Goal: Task Accomplishment & Management: Use online tool/utility

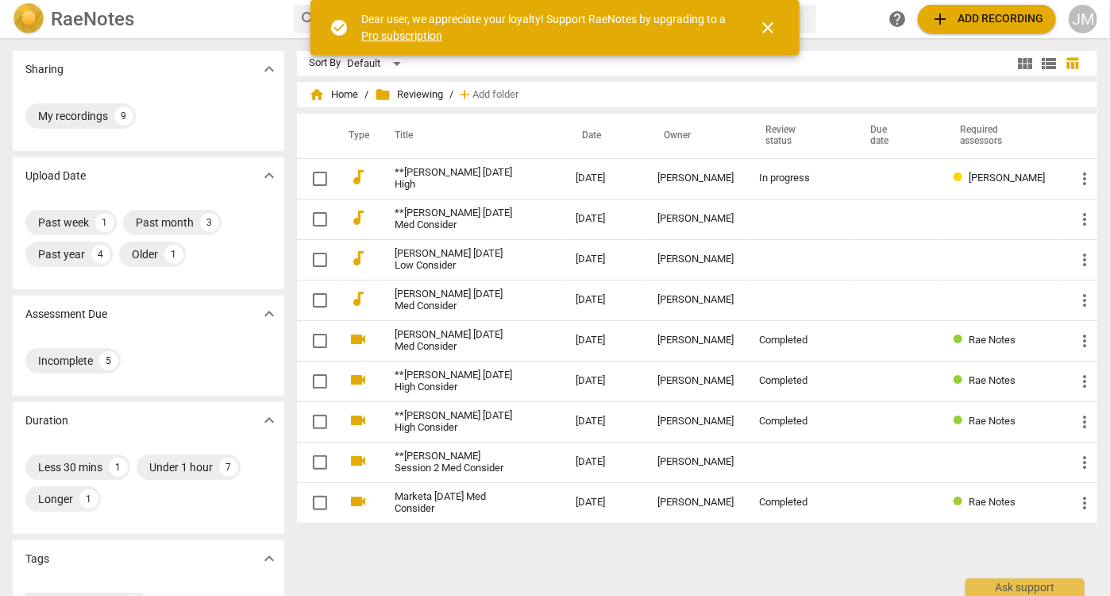
click at [770, 30] on span "close" at bounding box center [767, 27] width 19 height 19
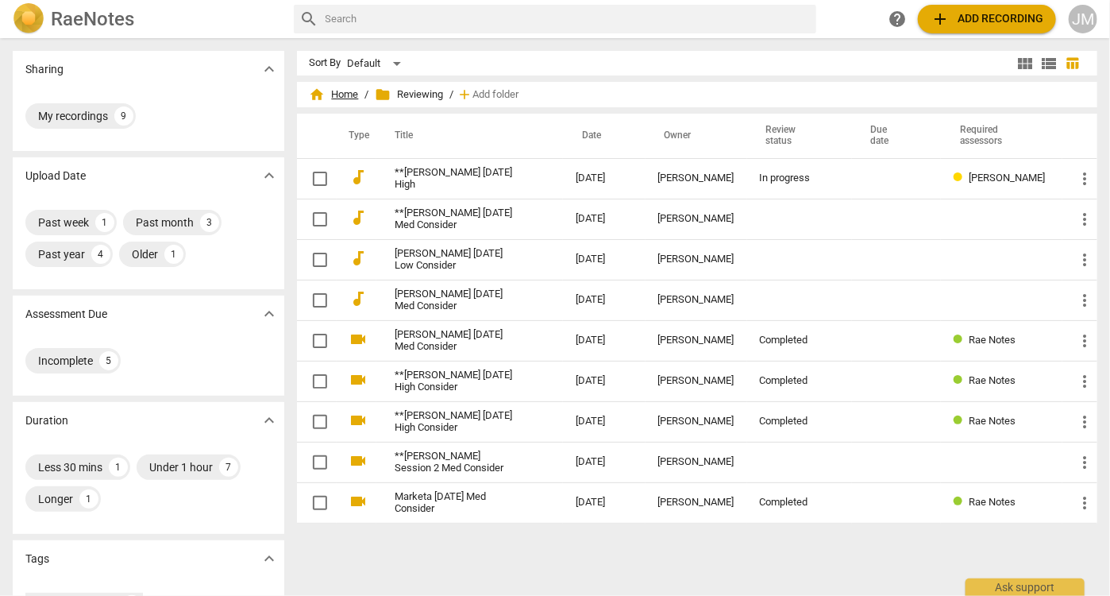
click at [351, 95] on span "home Home" at bounding box center [334, 95] width 49 height 16
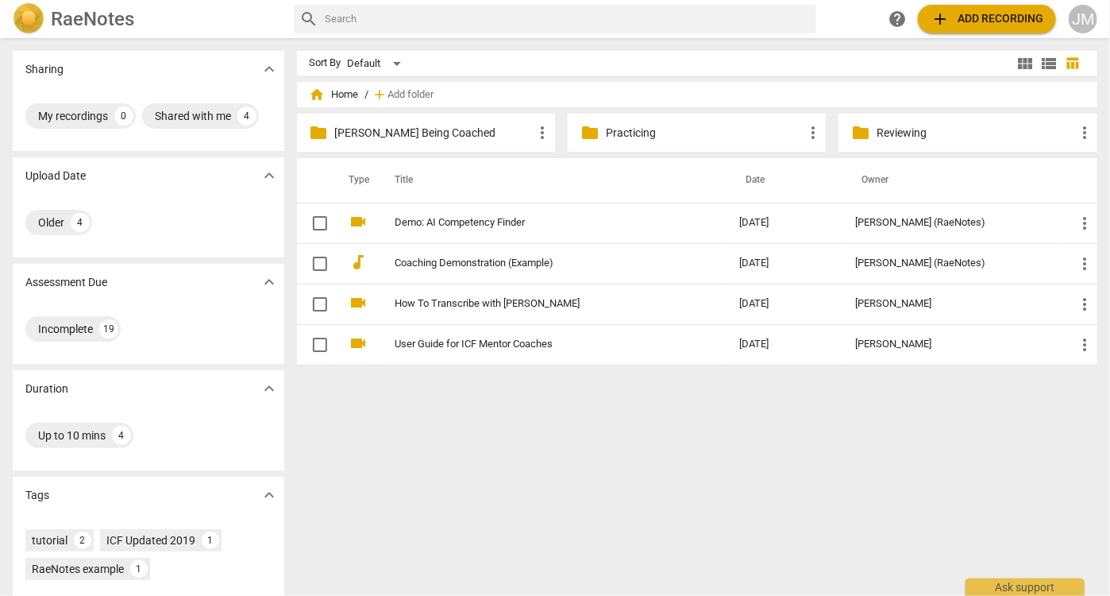
click at [950, 17] on span "add Add recording" at bounding box center [987, 19] width 113 height 19
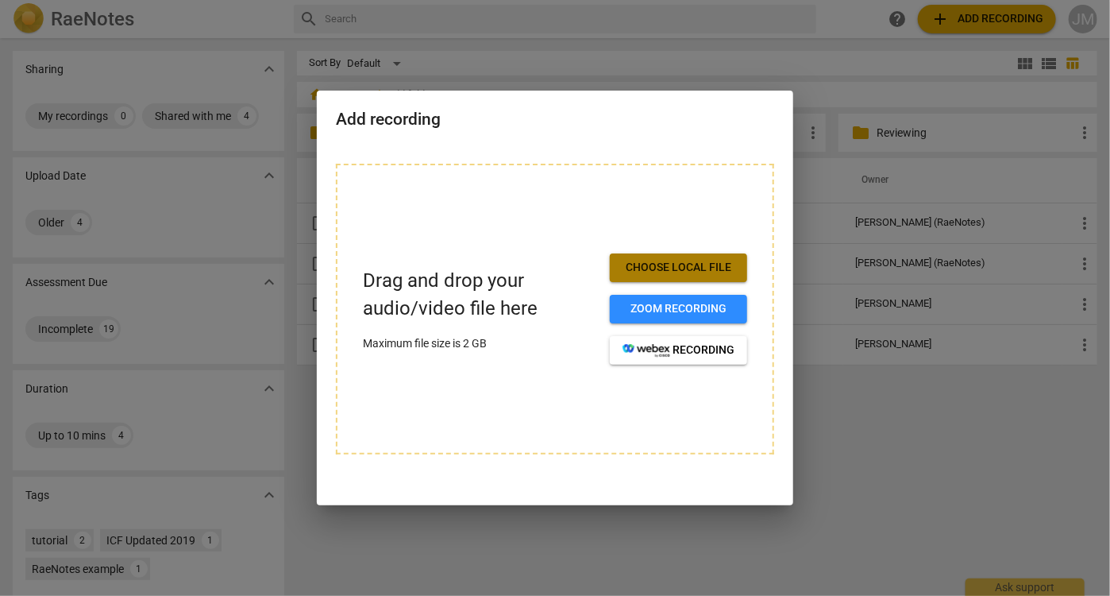
click at [685, 268] on span "Choose local file" at bounding box center [679, 268] width 112 height 16
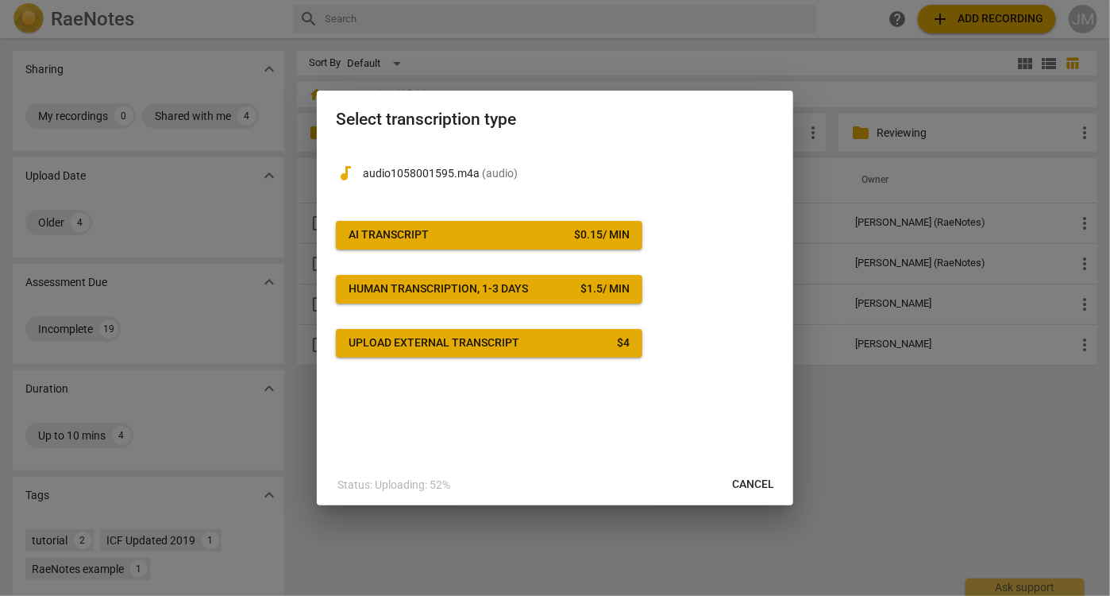
click at [460, 230] on span "AI Transcript $ 0.15 / min" at bounding box center [489, 235] width 281 height 16
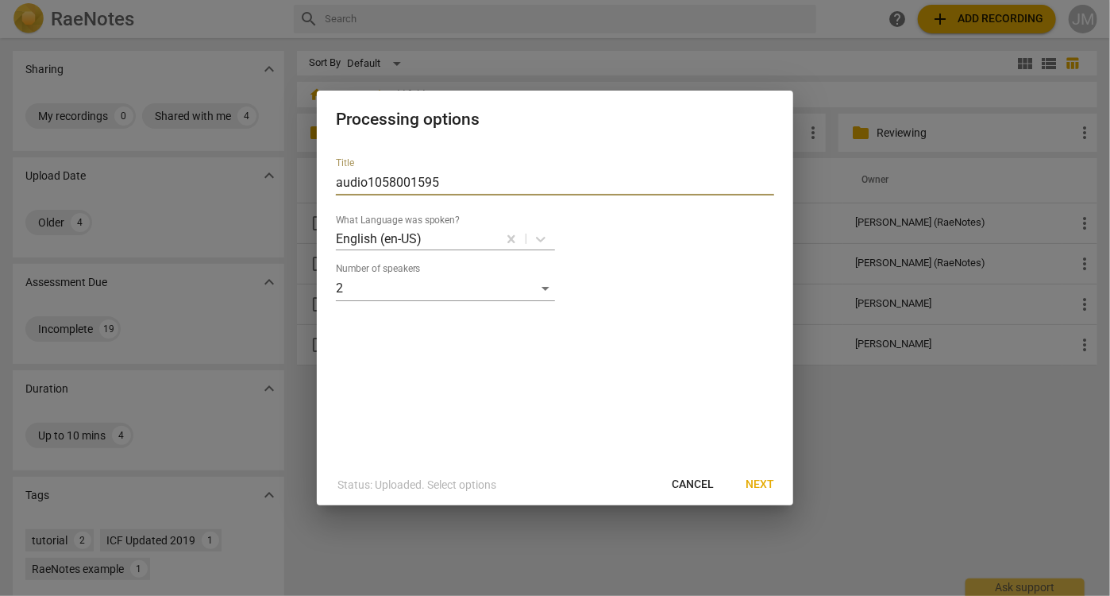
drag, startPoint x: 453, startPoint y: 180, endPoint x: 396, endPoint y: 164, distance: 59.6
click at [396, 164] on div "Title audio1058001595" at bounding box center [555, 176] width 438 height 38
type input "[PERSON_NAME] [DATE] (Partial)"
click at [766, 482] on span "Next" at bounding box center [760, 485] width 29 height 16
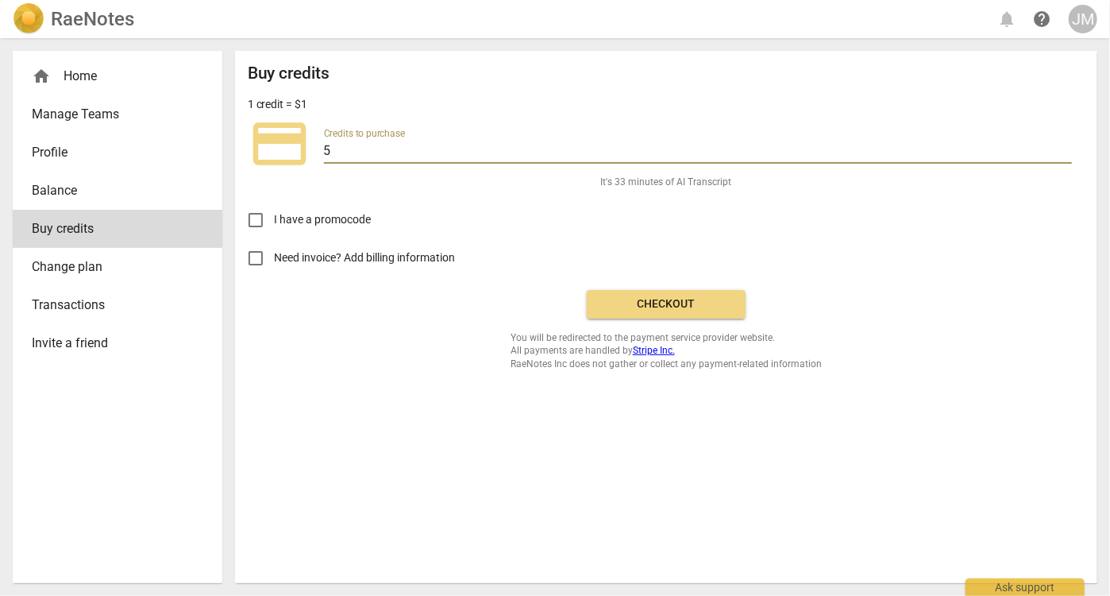
drag, startPoint x: 338, startPoint y: 152, endPoint x: 318, endPoint y: 148, distance: 20.2
click at [318, 148] on div "credit_card Credits to purchase 5" at bounding box center [666, 144] width 837 height 64
click at [1064, 149] on input "6" at bounding box center [698, 152] width 748 height 23
drag, startPoint x: 334, startPoint y: 147, endPoint x: 323, endPoint y: 146, distance: 11.1
click at [324, 146] on input "6" at bounding box center [698, 152] width 748 height 23
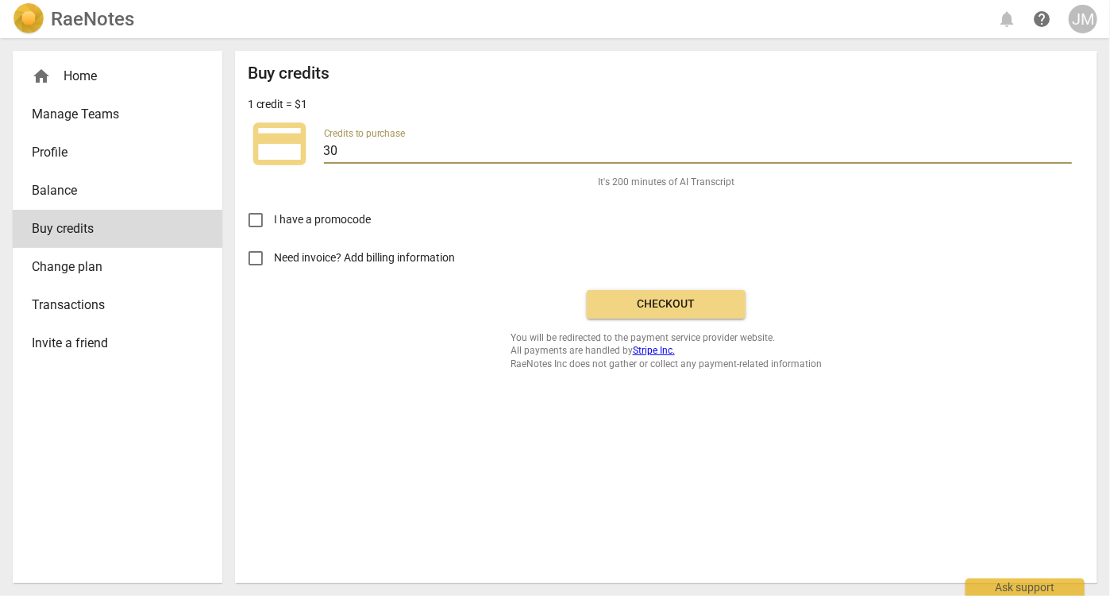
type input "30"
click at [681, 303] on span "Checkout" at bounding box center [666, 304] width 133 height 16
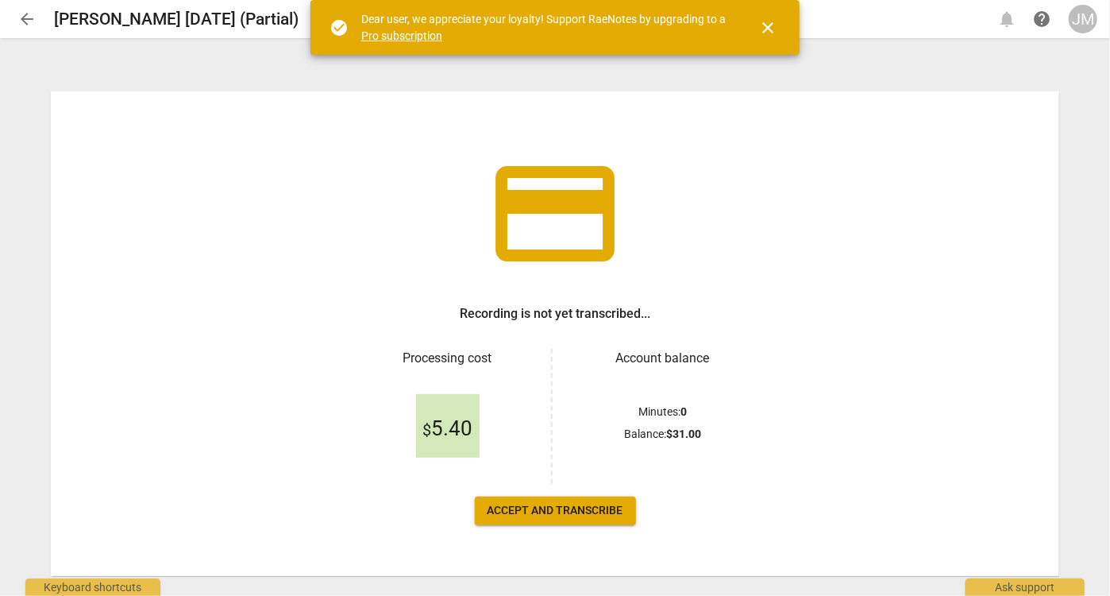
click at [561, 508] on span "Accept and transcribe" at bounding box center [556, 511] width 136 height 16
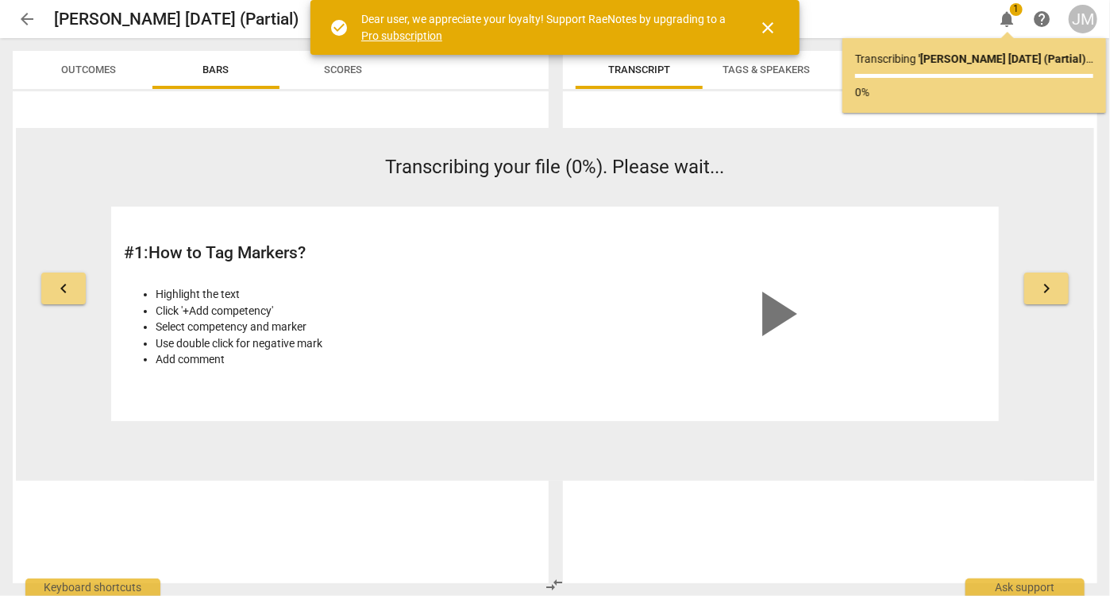
click at [771, 24] on span "close" at bounding box center [767, 27] width 19 height 19
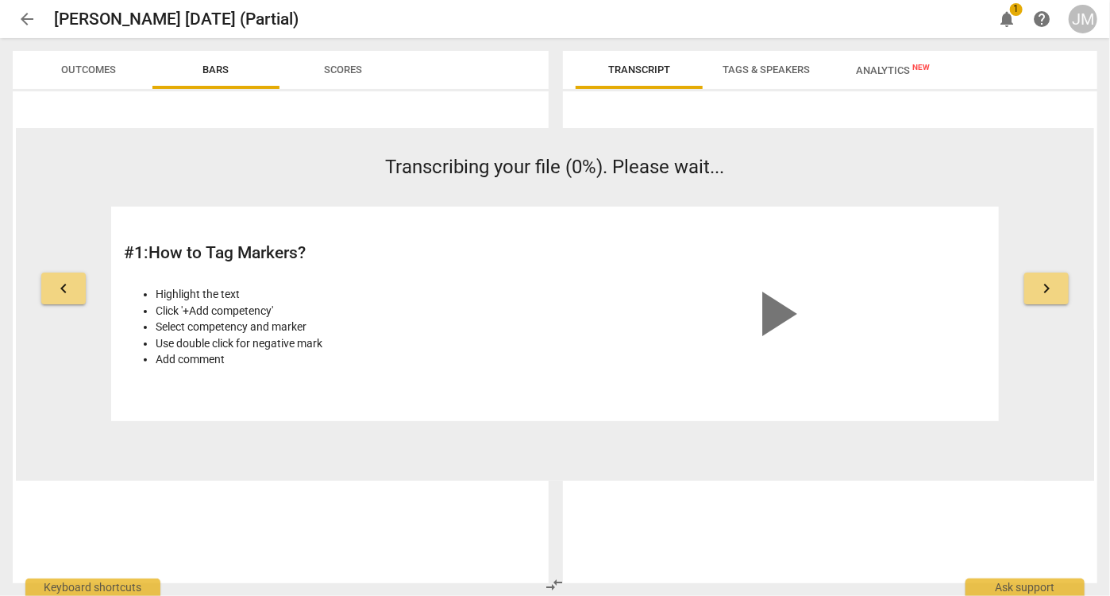
click at [897, 72] on span "Analytics New" at bounding box center [894, 70] width 74 height 12
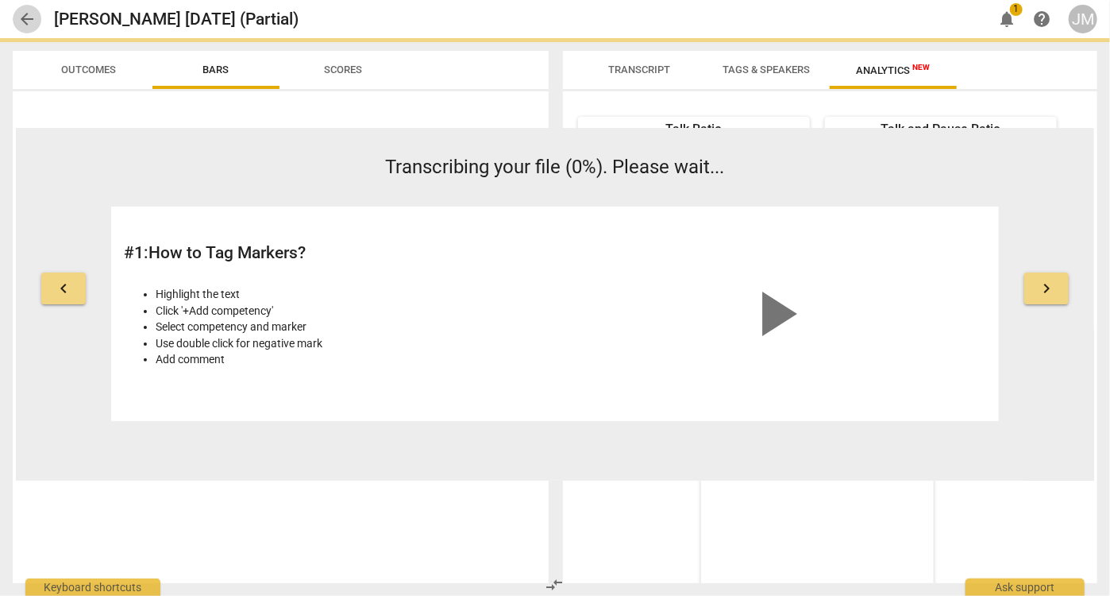
click at [27, 25] on span "arrow_back" at bounding box center [26, 19] width 19 height 19
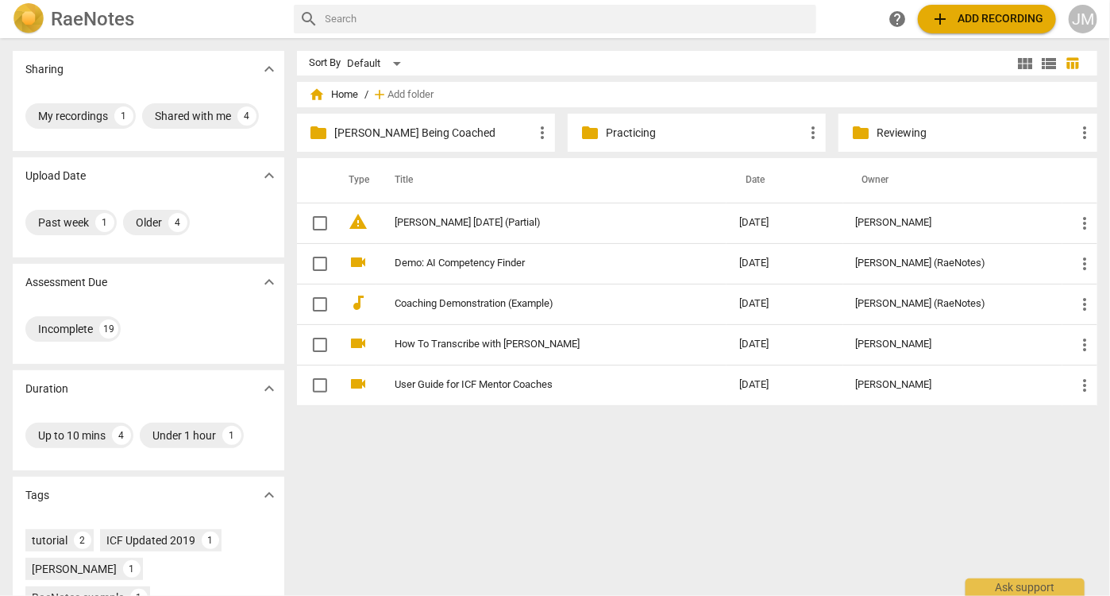
click at [870, 132] on div "folder Reviewing more_vert" at bounding box center [968, 133] width 258 height 38
click at [851, 133] on span "folder" at bounding box center [860, 132] width 19 height 19
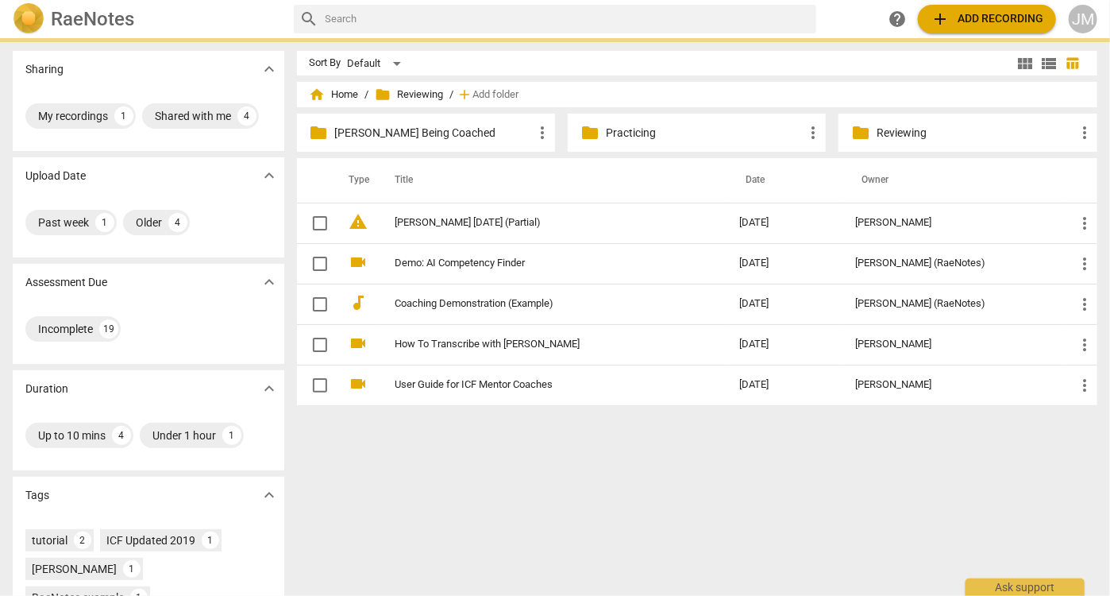
click at [851, 133] on span "folder" at bounding box center [860, 132] width 19 height 19
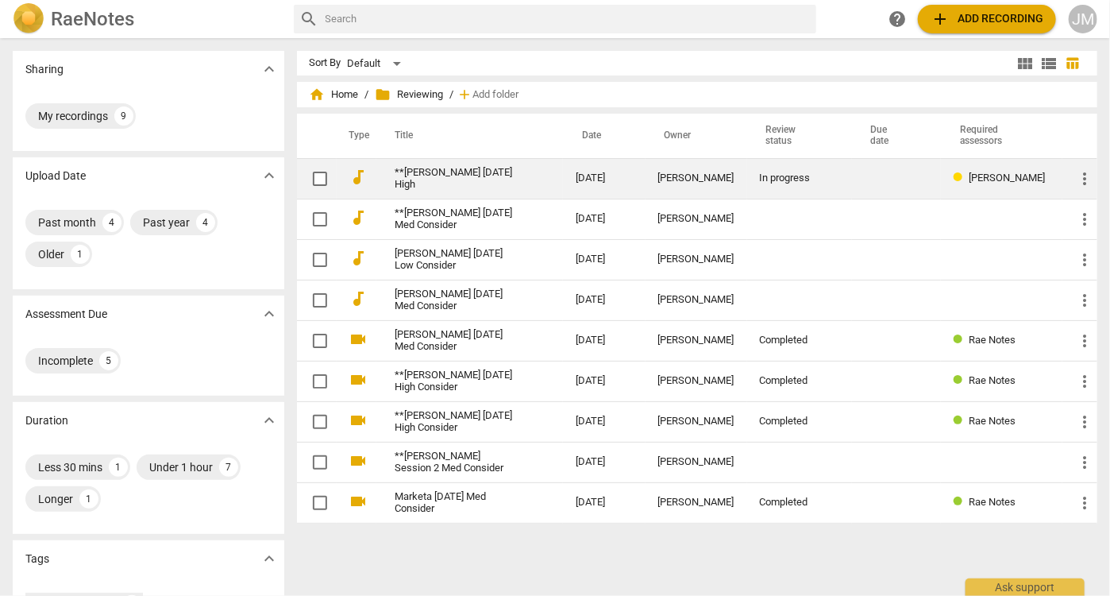
click at [460, 176] on link "**[PERSON_NAME] [DATE] High" at bounding box center [456, 179] width 123 height 24
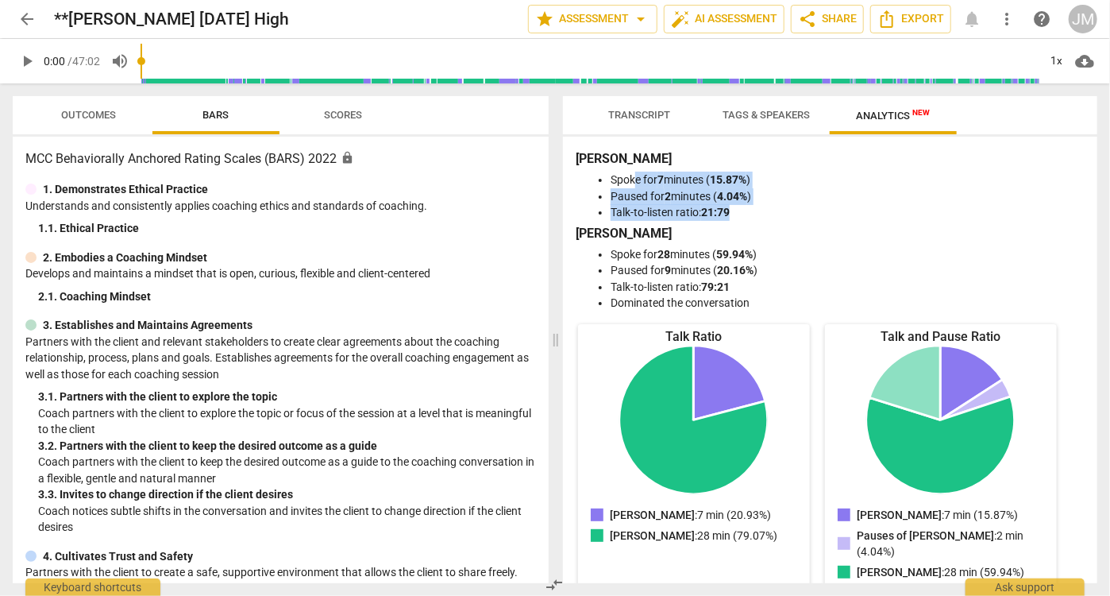
drag, startPoint x: 637, startPoint y: 183, endPoint x: 766, endPoint y: 210, distance: 131.6
click at [766, 210] on ul "Spoke for 7 minutes ( 15.87% ) Paused for 2 minutes ( 4.04% ) Talk-to-listen ra…" at bounding box center [830, 196] width 503 height 49
click at [731, 17] on span "auto_fix_high AI Assessment" at bounding box center [724, 19] width 106 height 19
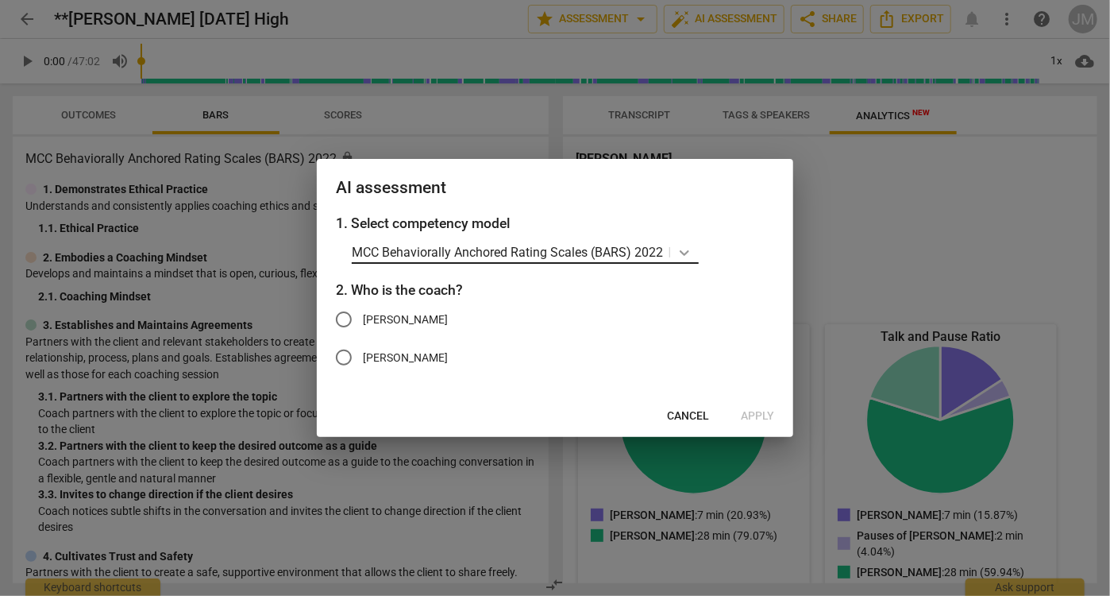
click at [673, 249] on div at bounding box center [684, 252] width 29 height 23
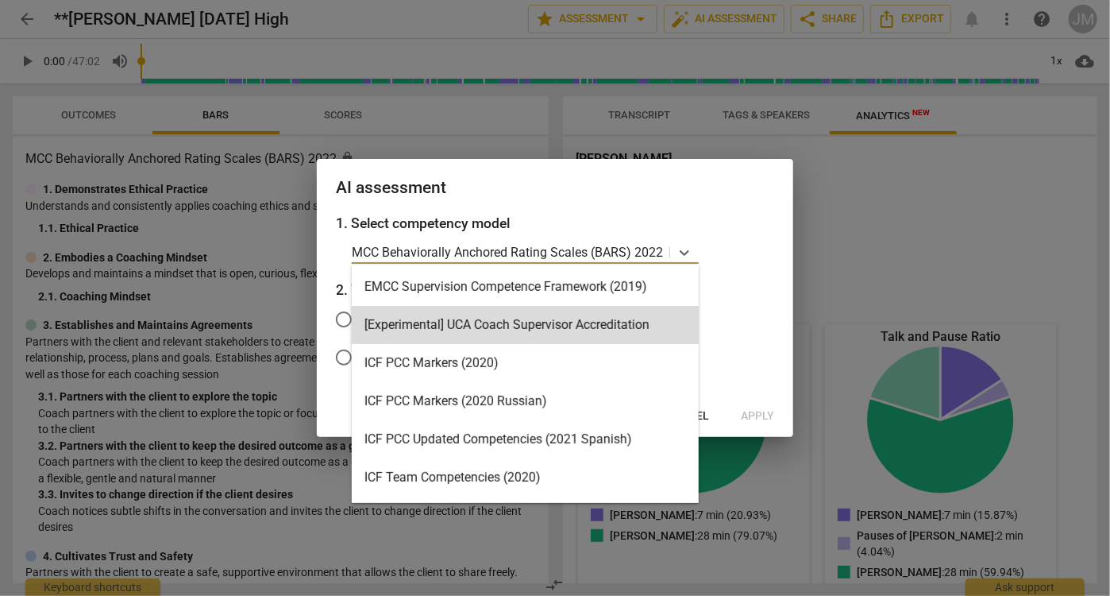
scroll to position [378, 0]
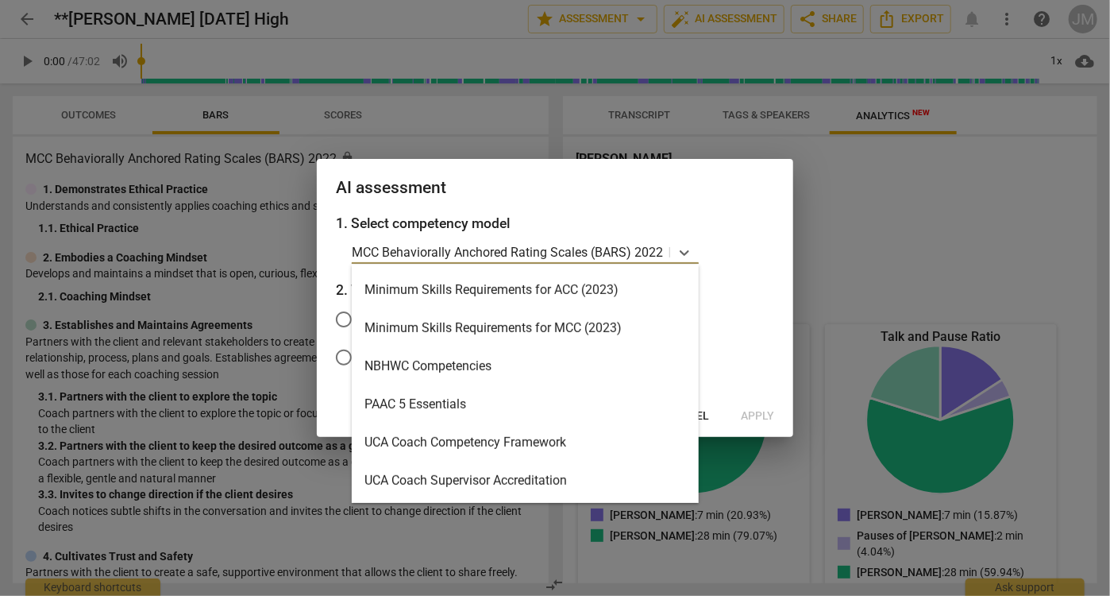
click at [584, 326] on div "Minimum Skills Requirements for MCC (2023)" at bounding box center [525, 328] width 347 height 38
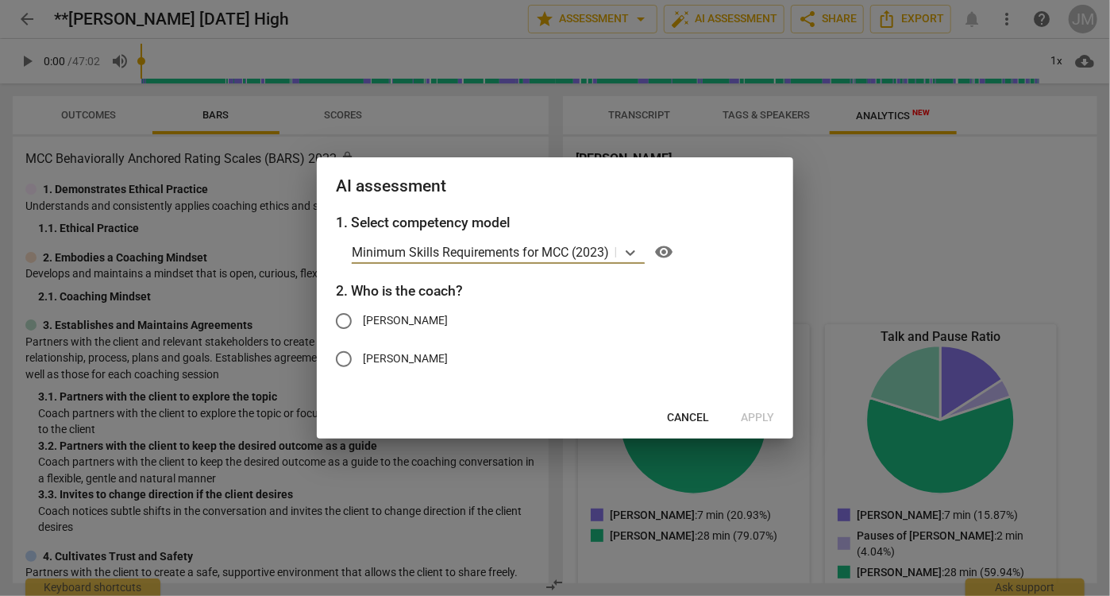
click at [372, 319] on span "Jessica" at bounding box center [405, 320] width 85 height 17
click at [363, 319] on input "Jessica" at bounding box center [344, 321] width 38 height 38
radio input "true"
click at [762, 419] on span "Apply" at bounding box center [757, 418] width 33 height 16
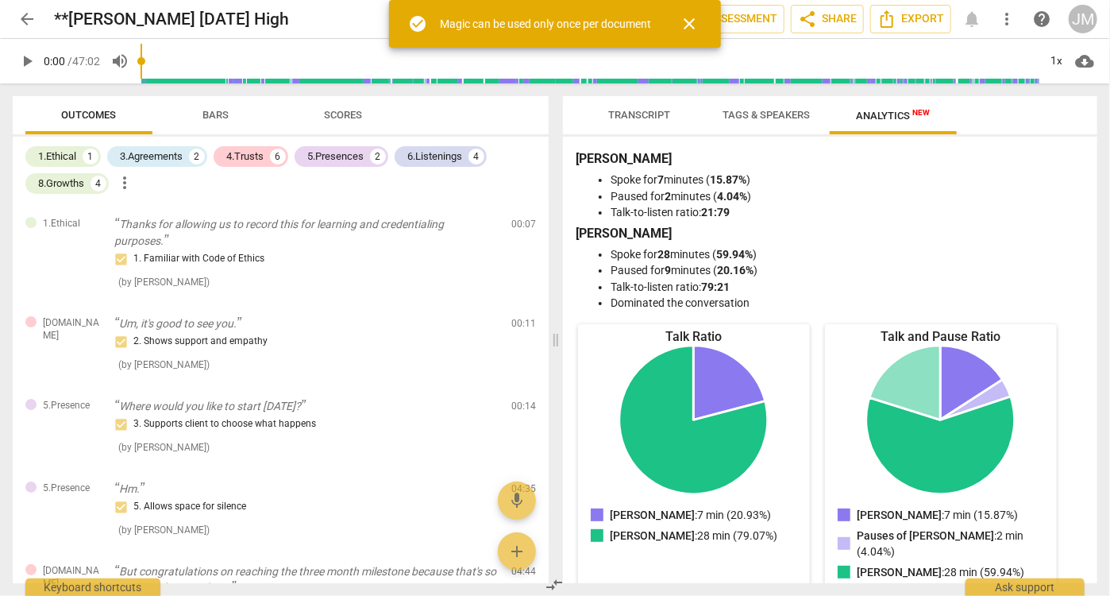
click at [645, 121] on span "Transcript" at bounding box center [639, 115] width 100 height 21
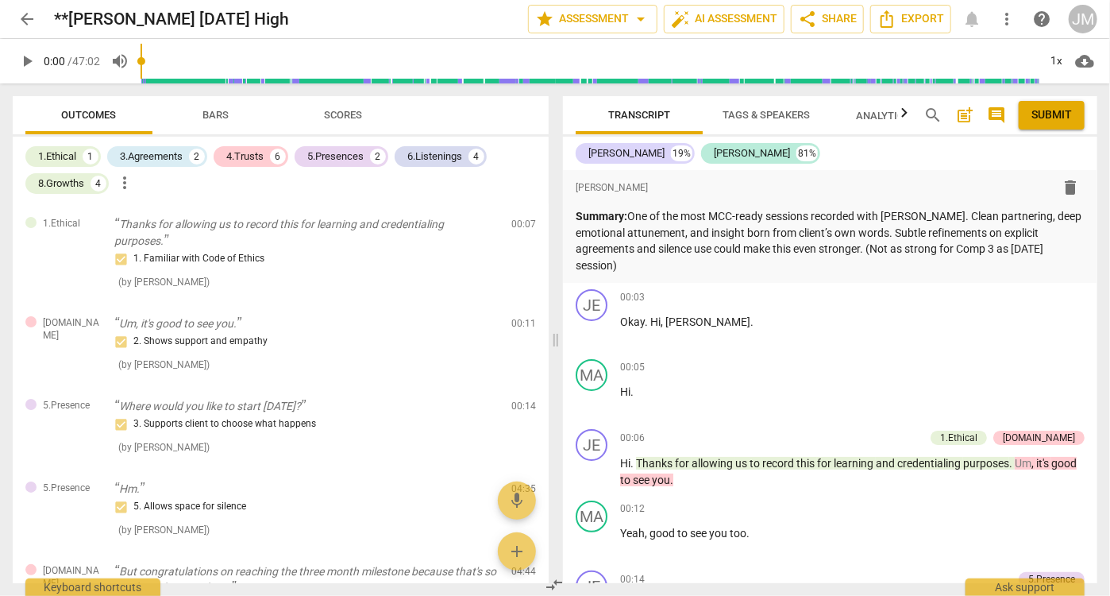
click at [234, 119] on span "Bars" at bounding box center [216, 115] width 64 height 21
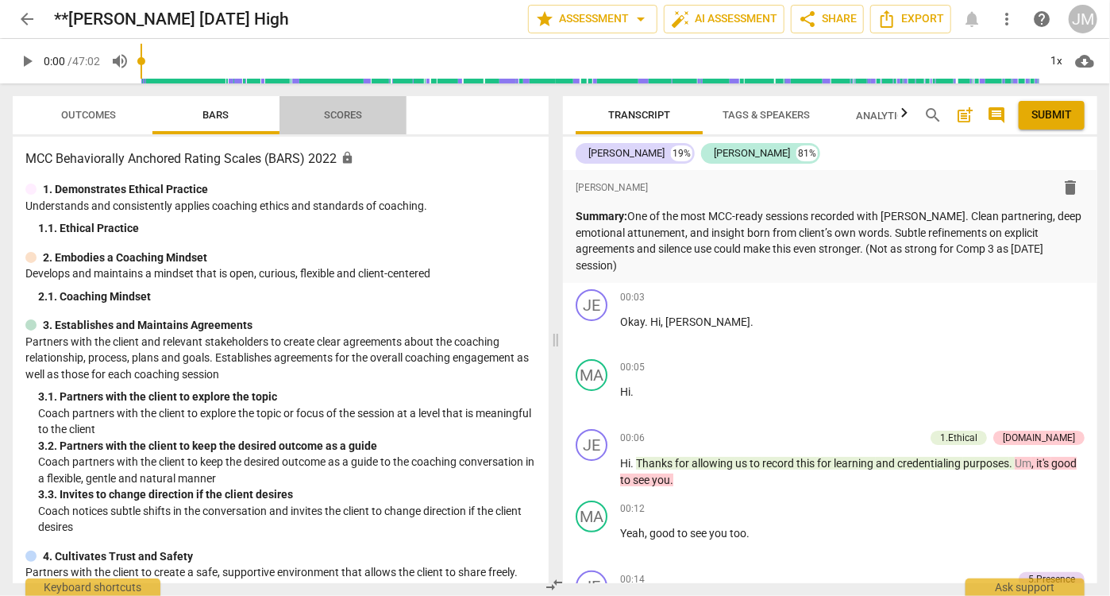
click at [346, 114] on span "Scores" at bounding box center [343, 115] width 38 height 12
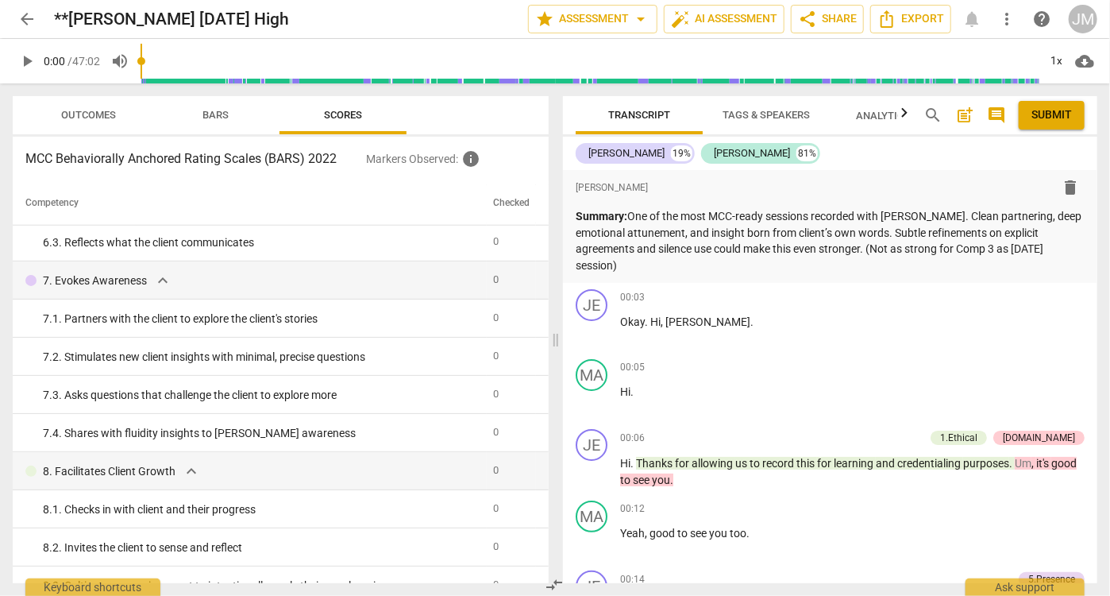
scroll to position [0, 0]
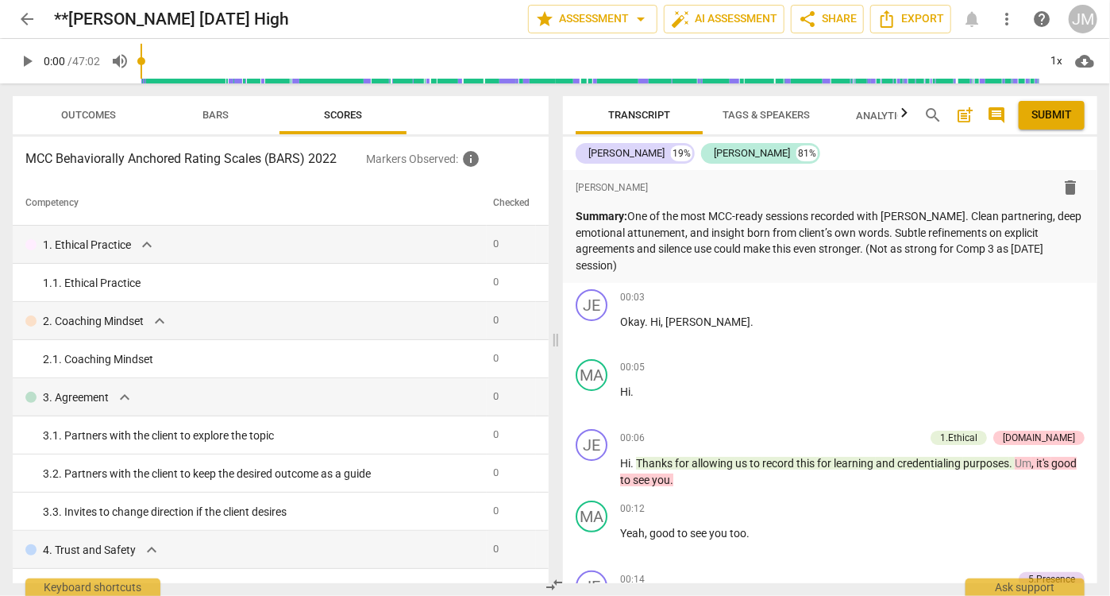
click at [121, 126] on button "Outcomes" at bounding box center [88, 115] width 127 height 38
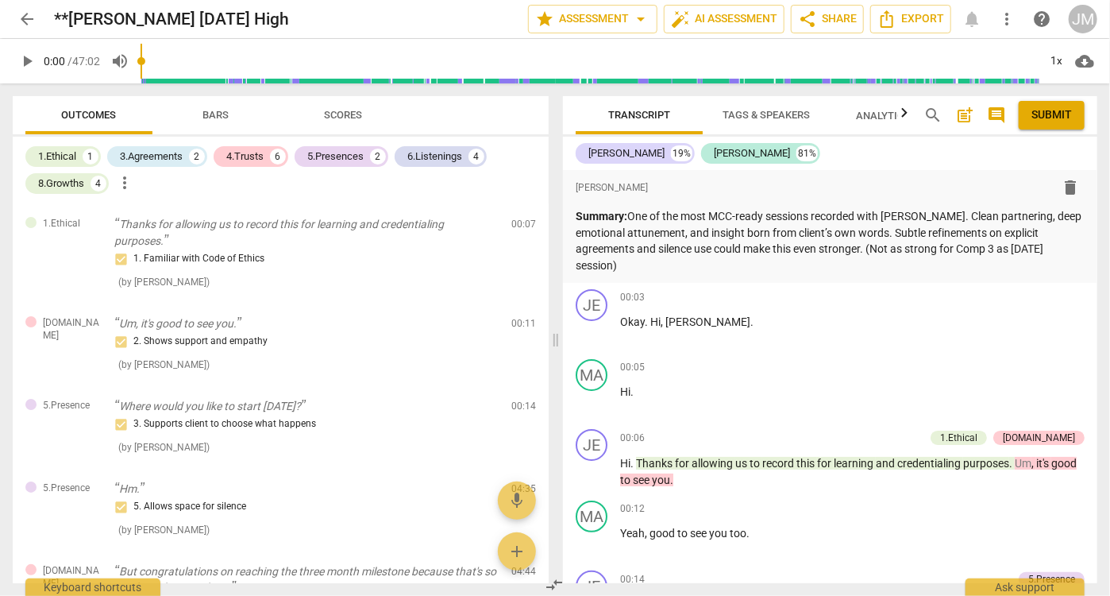
click at [209, 118] on span "Bars" at bounding box center [216, 115] width 26 height 12
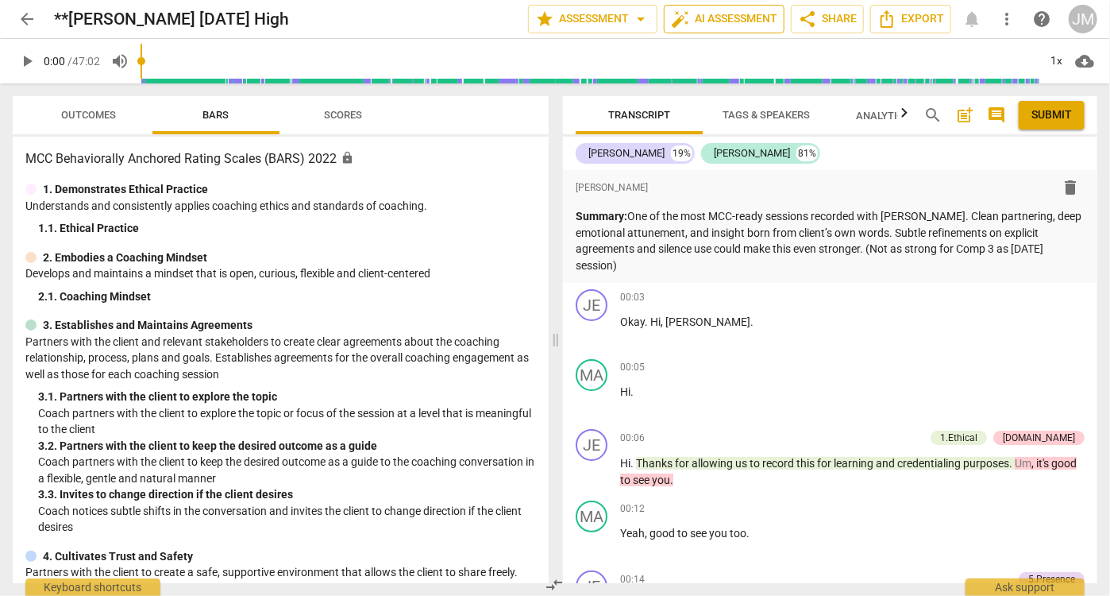
click at [704, 21] on span "auto_fix_high AI Assessment" at bounding box center [724, 19] width 106 height 19
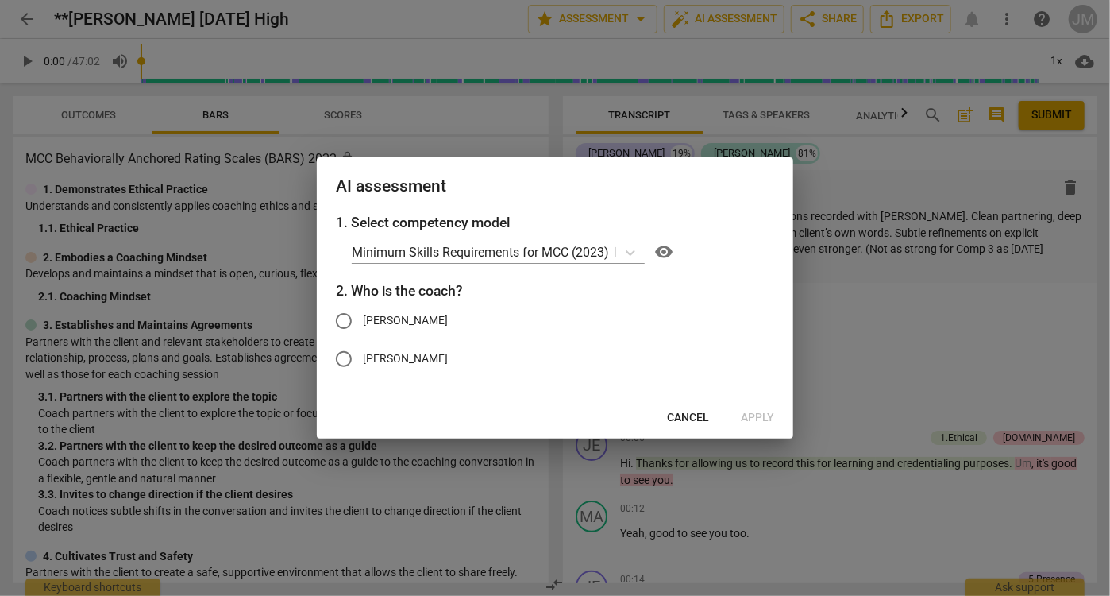
click at [382, 322] on span "Jessica" at bounding box center [405, 320] width 85 height 17
click at [363, 322] on input "Jessica" at bounding box center [344, 321] width 38 height 38
radio input "true"
click at [749, 413] on span "Apply" at bounding box center [757, 418] width 33 height 16
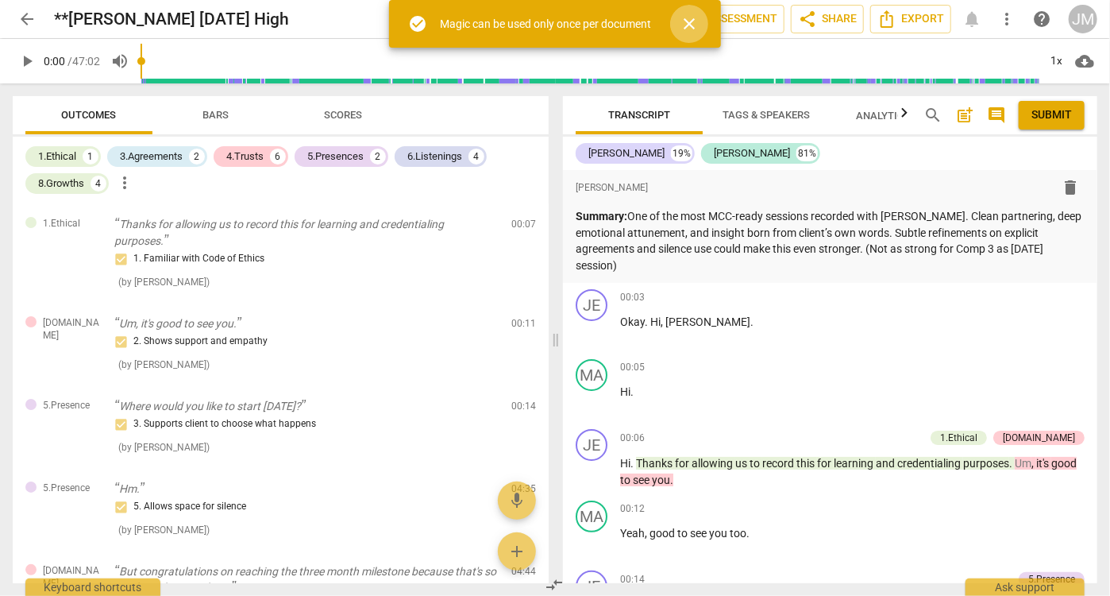
click at [691, 27] on span "close" at bounding box center [689, 23] width 19 height 19
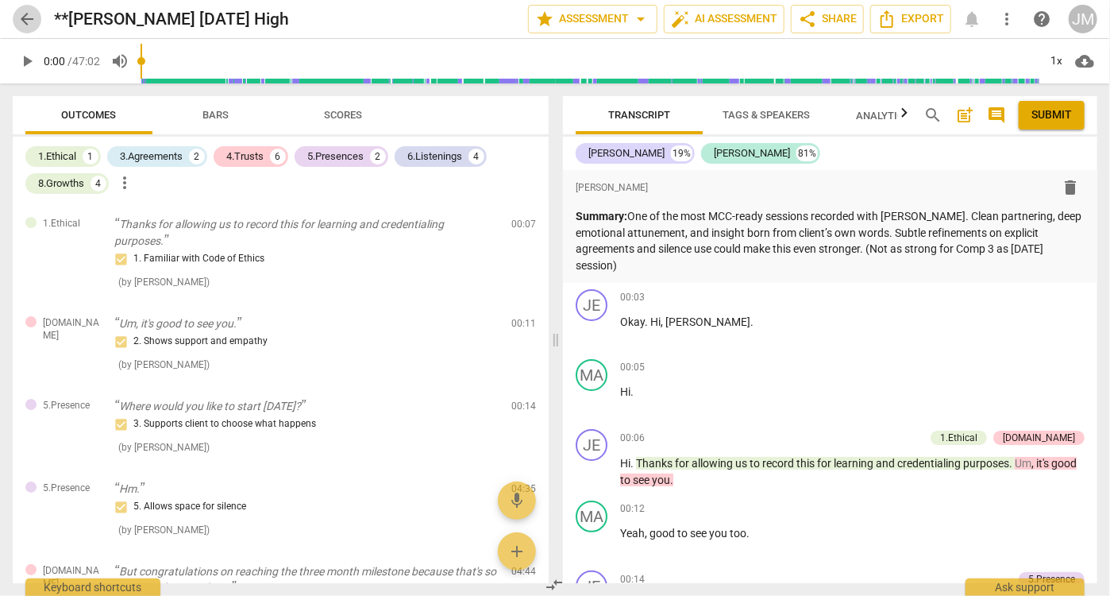
click at [21, 18] on span "arrow_back" at bounding box center [26, 19] width 19 height 19
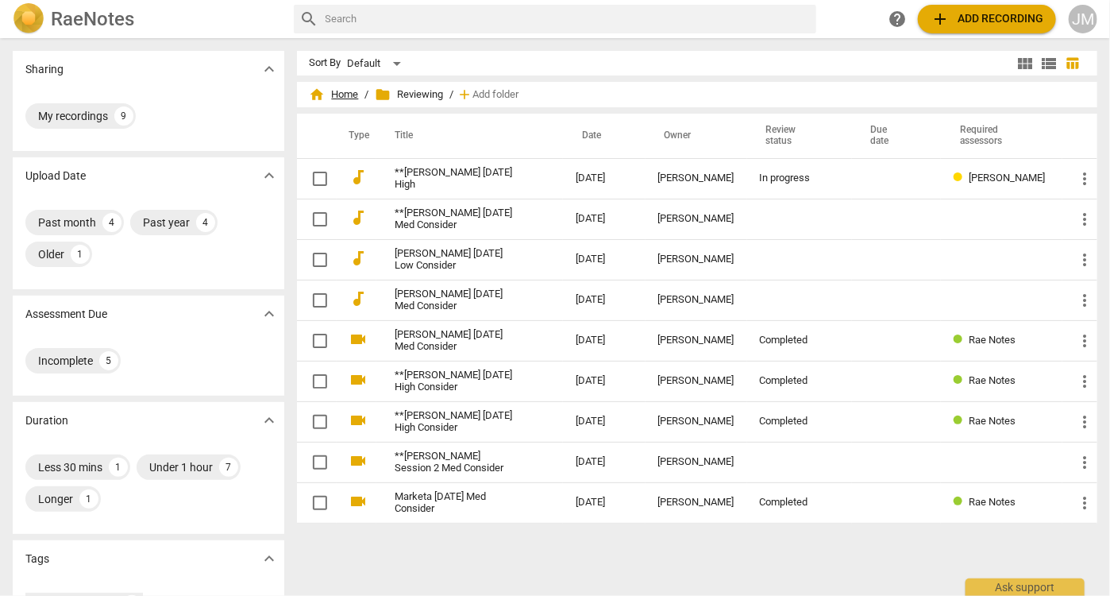
click at [345, 87] on span "home Home" at bounding box center [334, 95] width 49 height 16
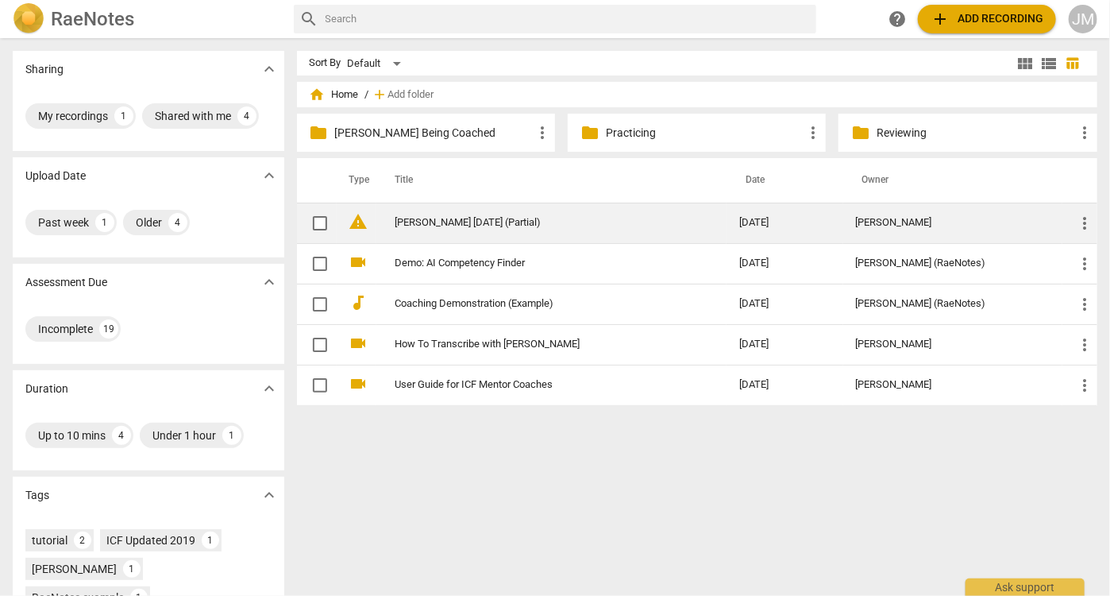
click at [435, 218] on link "[PERSON_NAME] [DATE] (Partial)" at bounding box center [538, 223] width 287 height 12
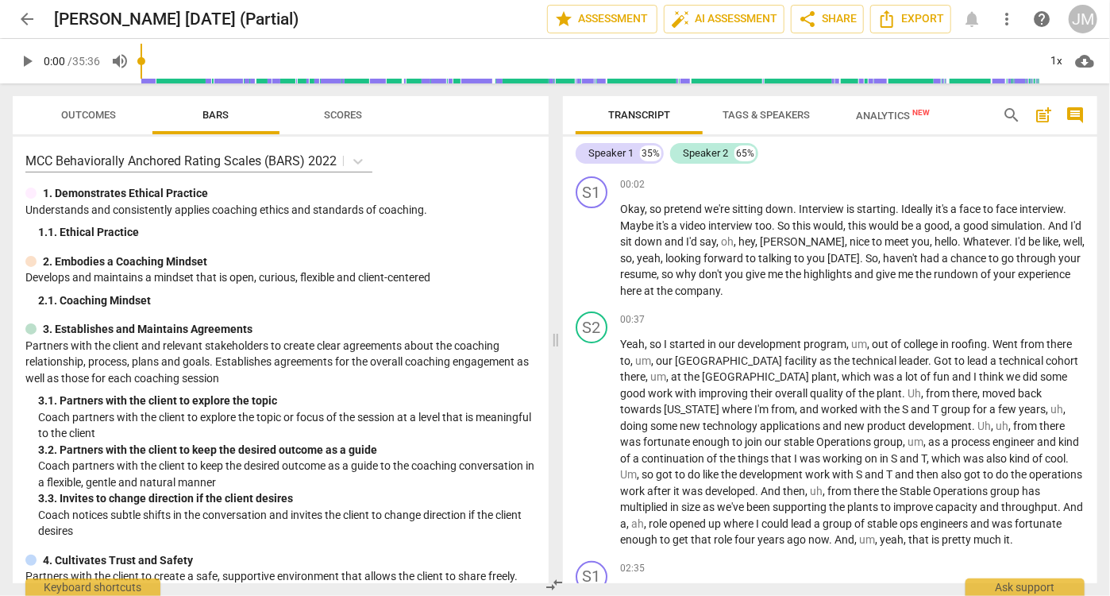
click at [783, 109] on span "Tags & Speakers" at bounding box center [766, 115] width 87 height 12
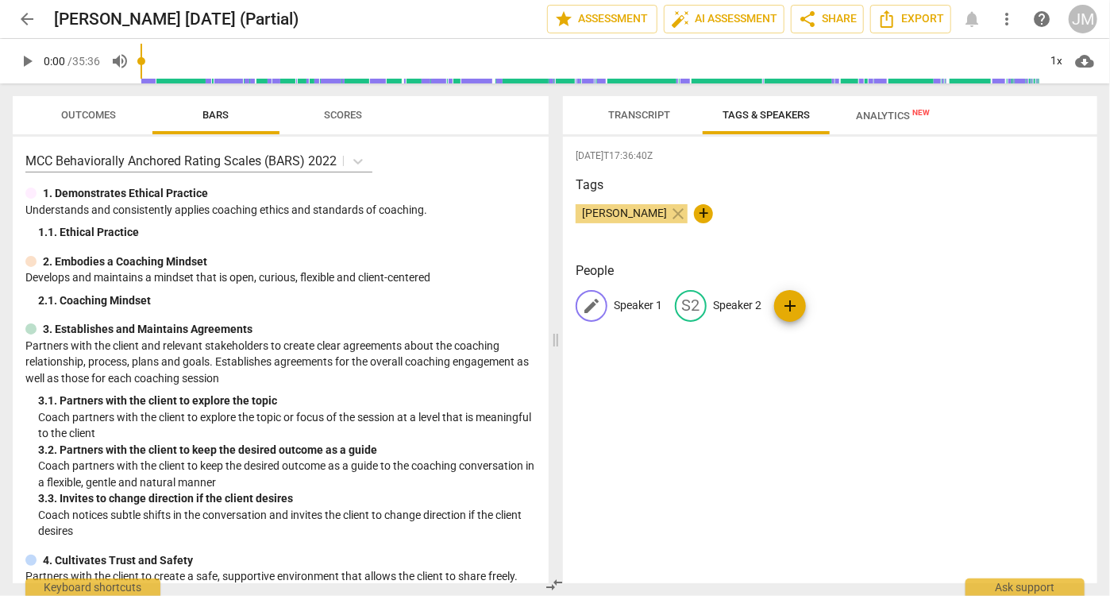
click at [592, 300] on span "edit" at bounding box center [591, 305] width 19 height 19
type input "Jessica"
click at [833, 305] on p "Speaker 2" at bounding box center [840, 305] width 48 height 17
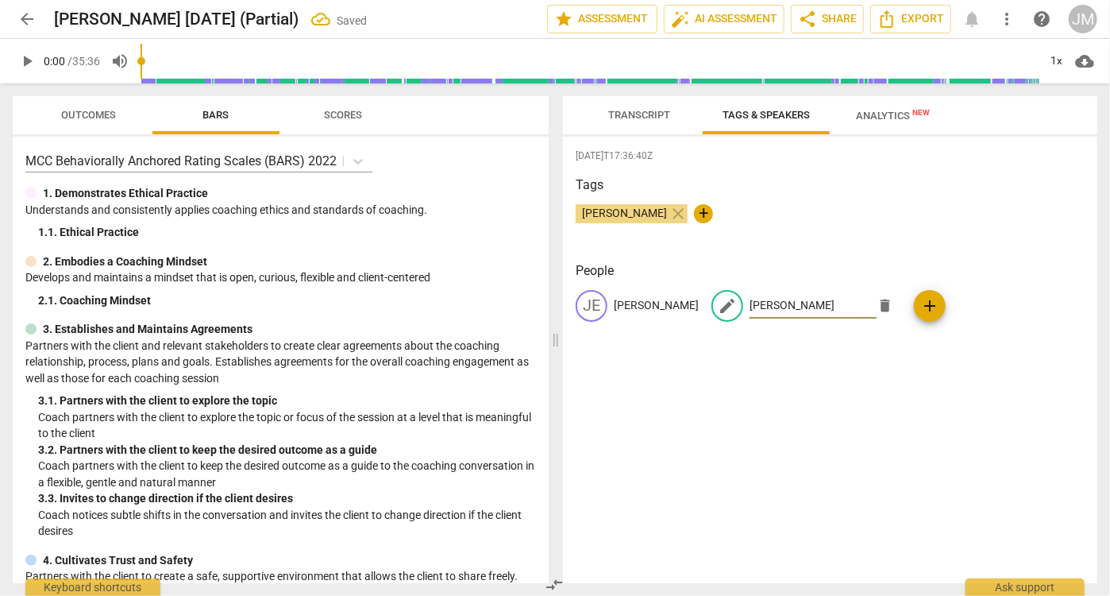
type input "[PERSON_NAME]"
drag, startPoint x: 806, startPoint y: 385, endPoint x: 785, endPoint y: 345, distance: 44.8
click at [806, 385] on div "2025-08-19T17:36:40Z Tags Jessica Manca close + People JE Jessica edit Brad del…" at bounding box center [830, 360] width 534 height 446
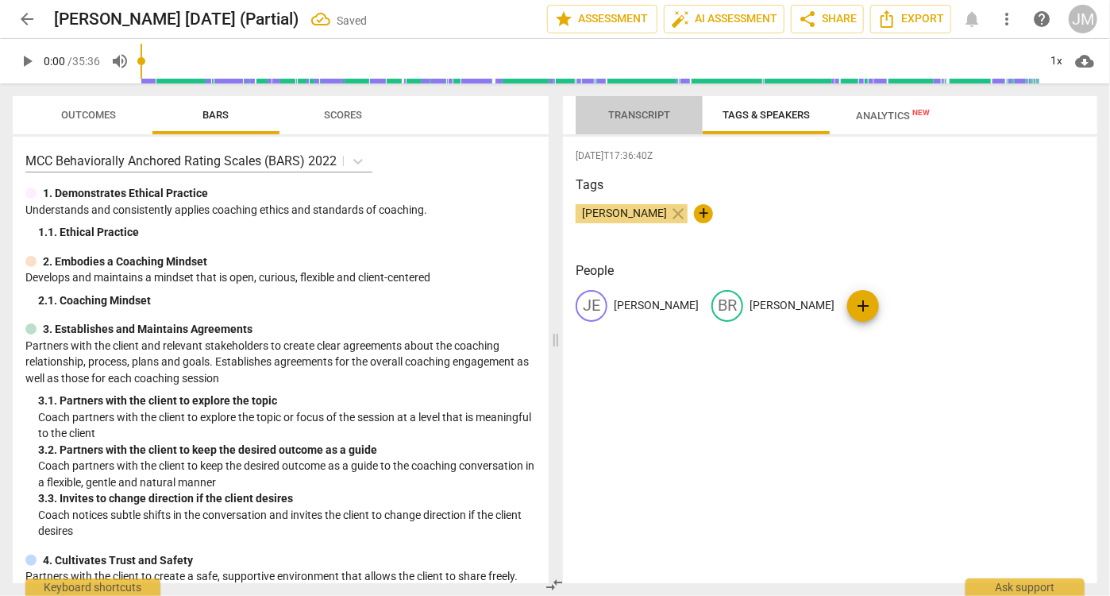
click at [648, 113] on span "Transcript" at bounding box center [639, 115] width 62 height 12
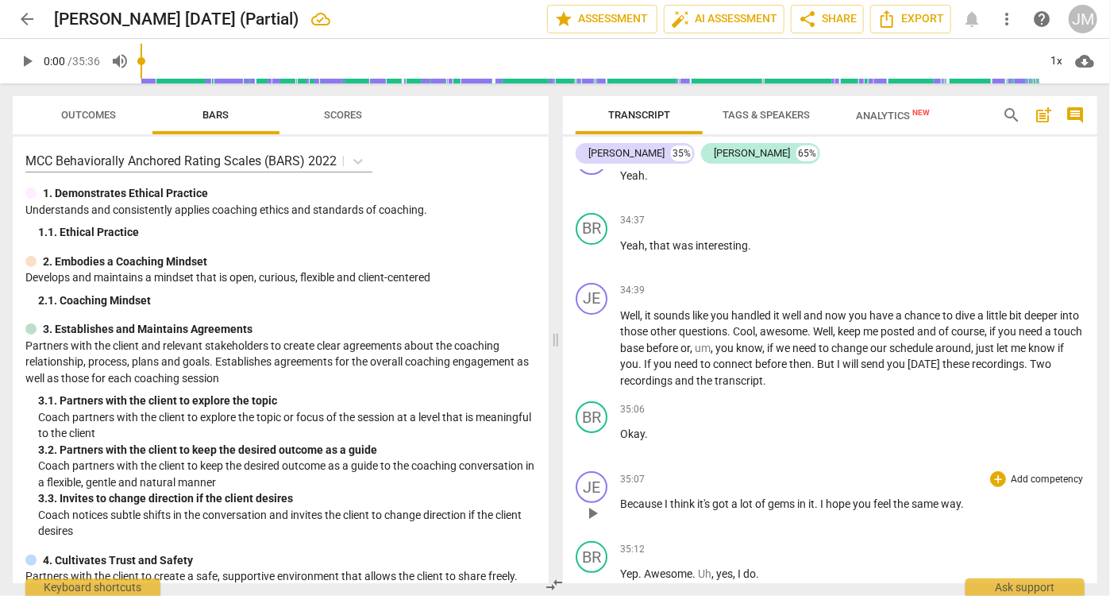
scroll to position [9002, 0]
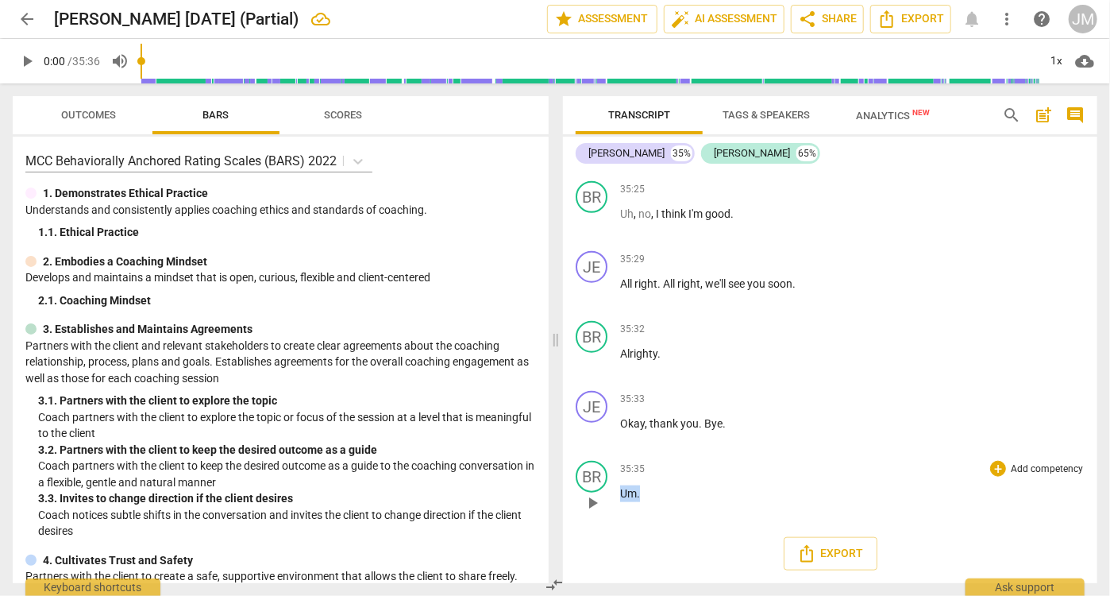
drag, startPoint x: 639, startPoint y: 497, endPoint x: 608, endPoint y: 496, distance: 31.0
click at [608, 496] on div "BR play_arrow pause 35:35 + Add competency keyboard_arrow_right Um ." at bounding box center [830, 489] width 534 height 70
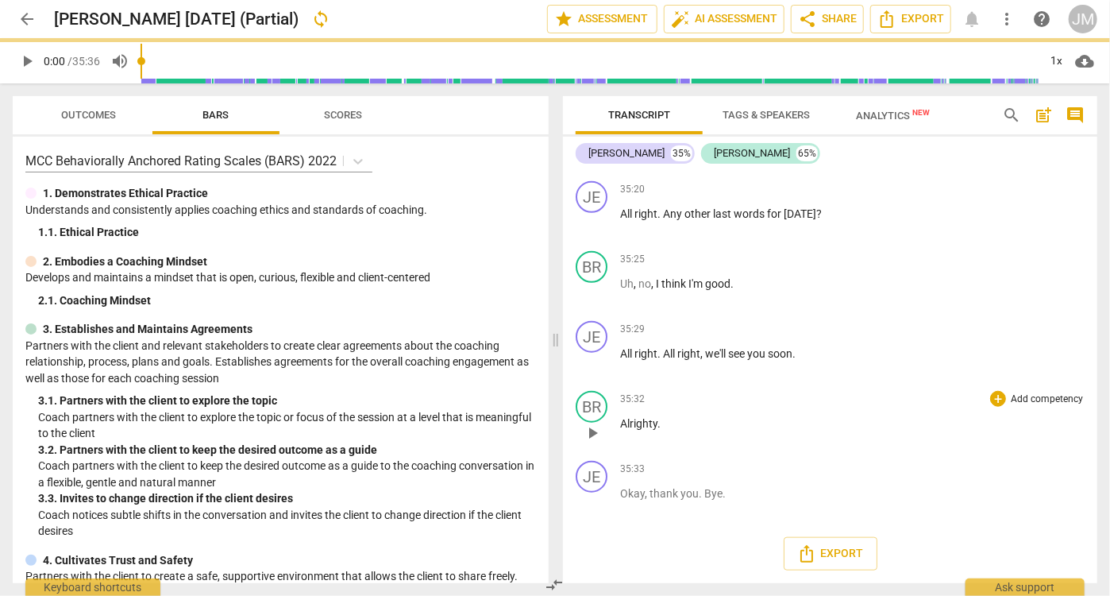
scroll to position [8933, 0]
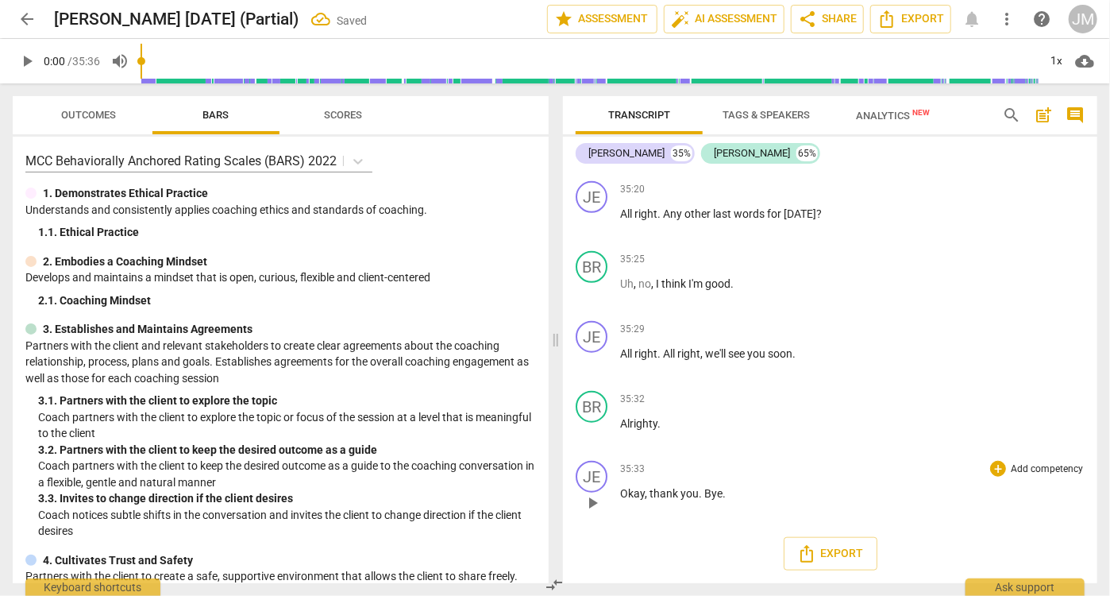
click at [743, 492] on p "Okay , thank you . Bye ." at bounding box center [852, 493] width 465 height 17
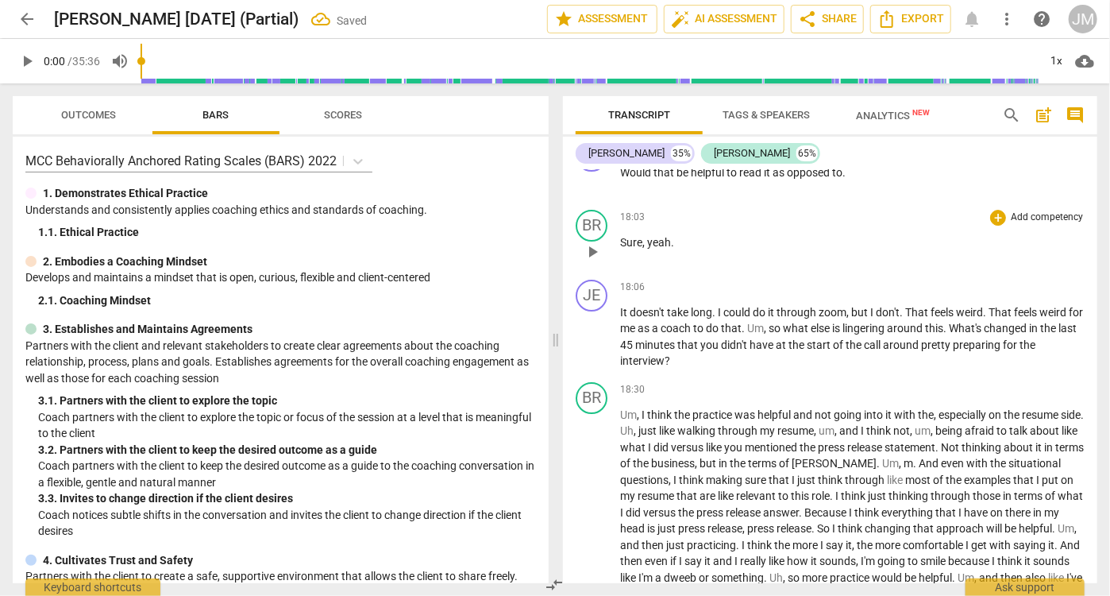
scroll to position [5226, 0]
click at [916, 17] on span "Export" at bounding box center [911, 19] width 67 height 19
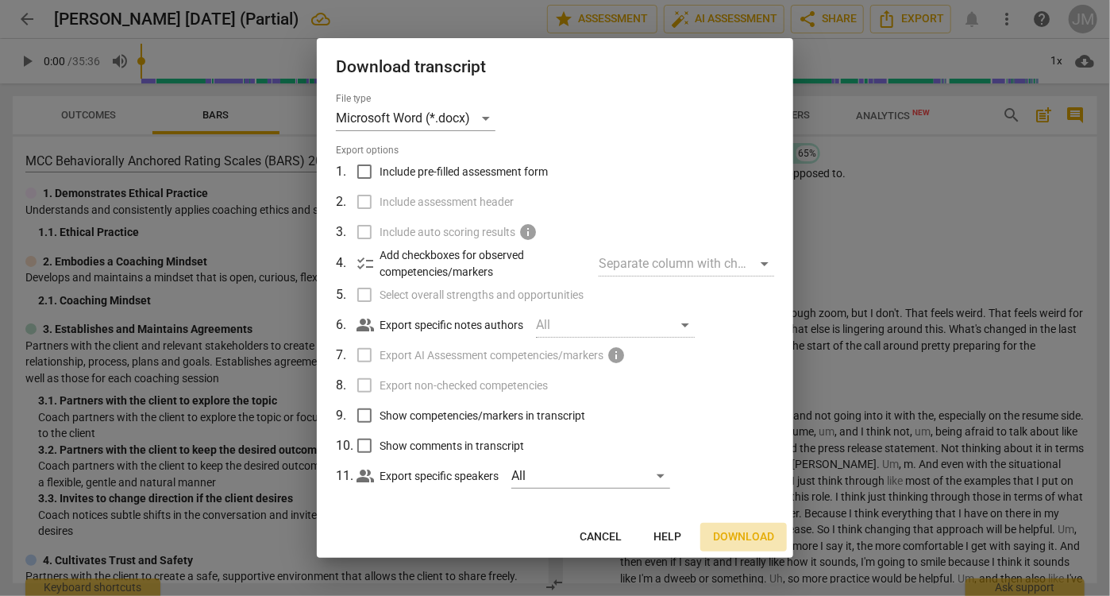
click at [735, 533] on span "Download" at bounding box center [743, 537] width 61 height 16
